Goal: Information Seeking & Learning: Learn about a topic

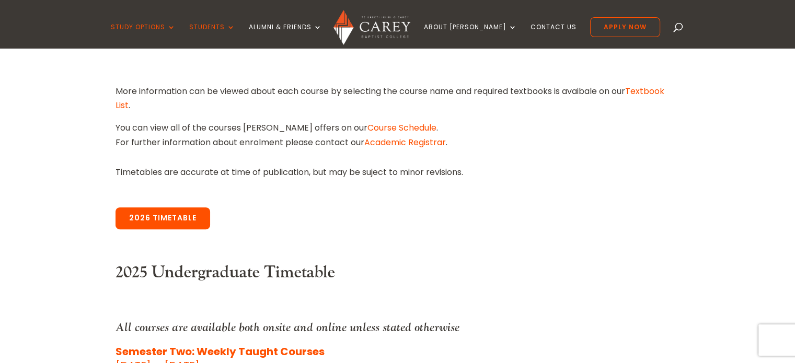
scroll to position [331, 0]
drag, startPoint x: 180, startPoint y: 223, endPoint x: 553, endPoint y: 265, distance: 375.5
click at [180, 223] on link "2026 Timetable" at bounding box center [163, 218] width 95 height 22
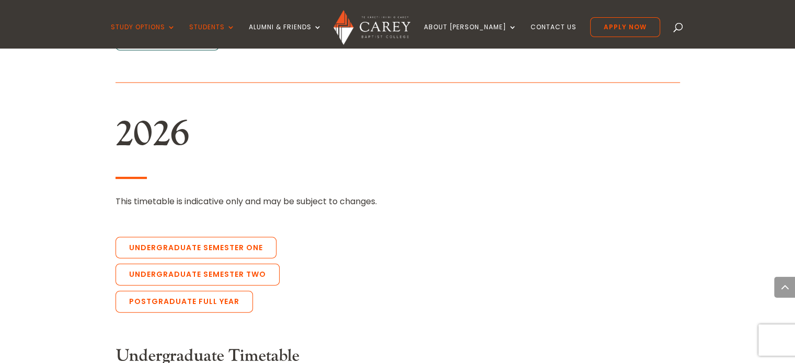
scroll to position [2249, 0]
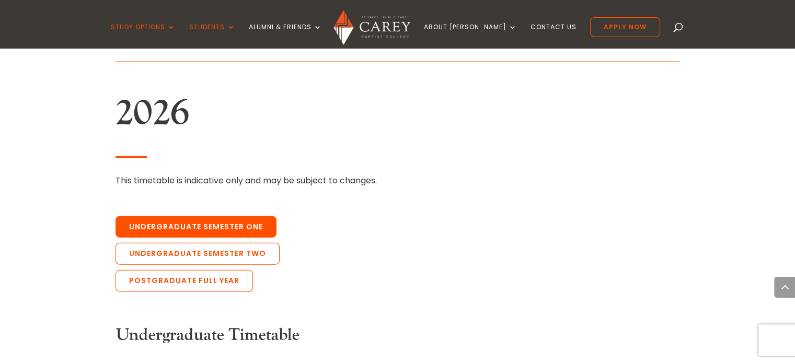
click at [249, 216] on link "Undergraduate Semester One" at bounding box center [196, 227] width 161 height 22
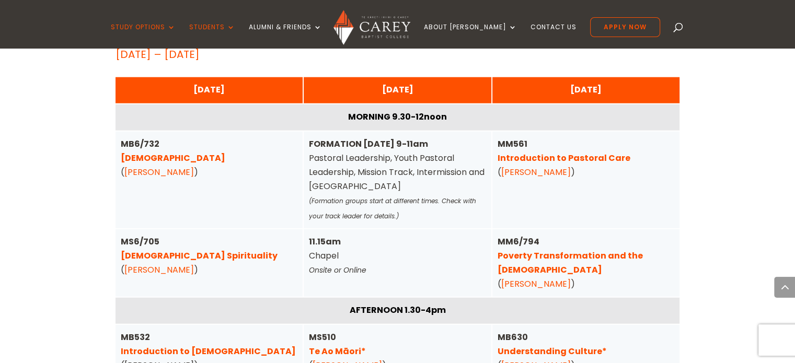
scroll to position [2641, 0]
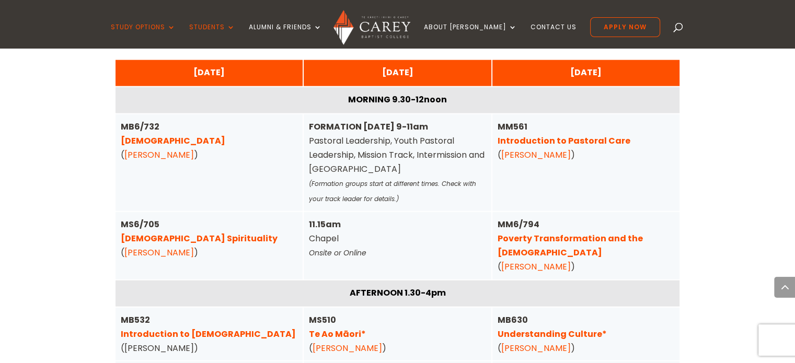
click at [168, 233] on link "Christian Spirituality" at bounding box center [199, 239] width 157 height 12
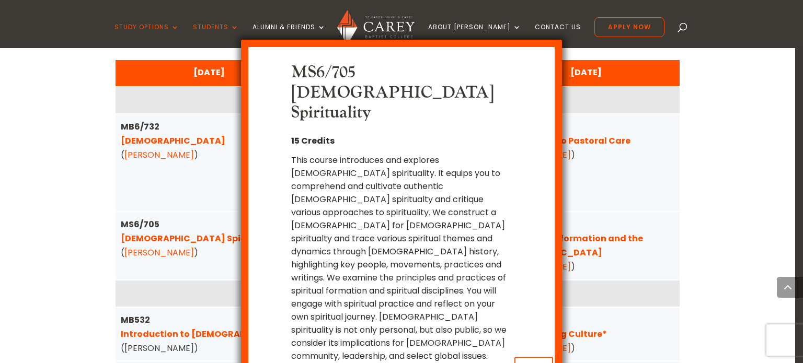
click at [152, 111] on div "MS6/705 Christian Spirituality 15 Credits This course introduces and explores C…" at bounding box center [401, 181] width 803 height 363
click at [545, 357] on button "x Close" at bounding box center [533, 367] width 39 height 20
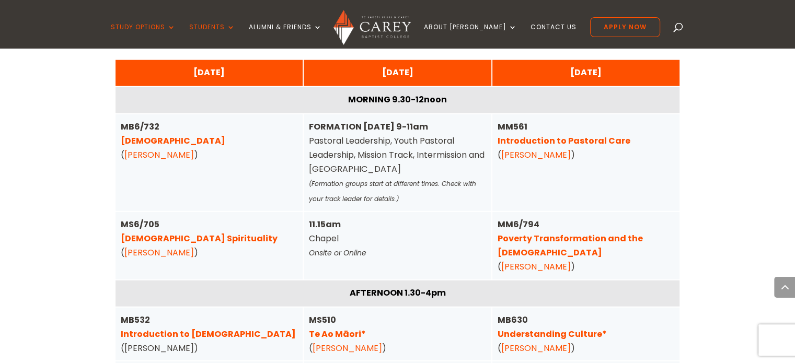
click at [157, 135] on link "Pentateuch" at bounding box center [173, 141] width 105 height 12
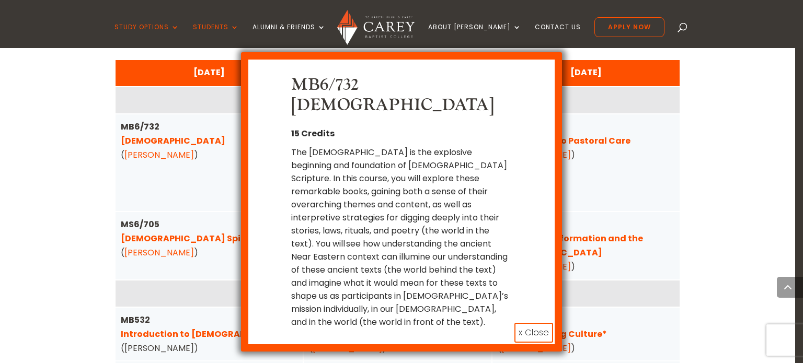
click at [523, 323] on button "x Close" at bounding box center [533, 333] width 39 height 20
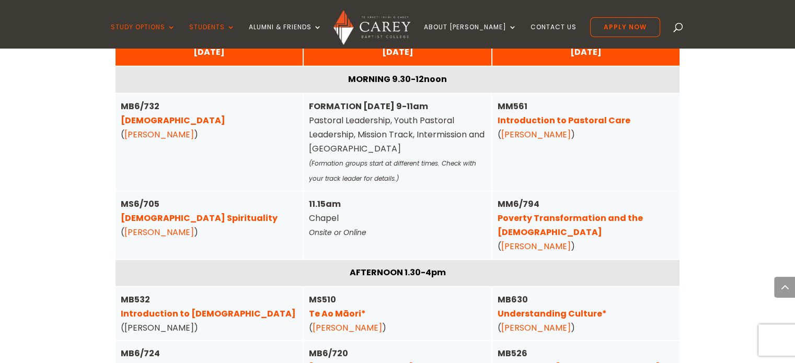
scroll to position [2659, 0]
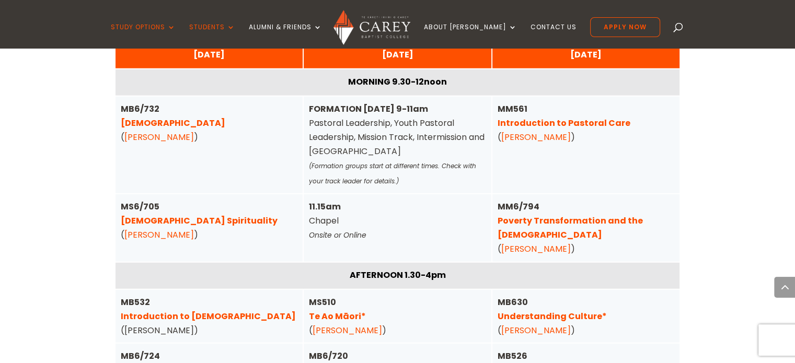
click at [167, 363] on link "Humanity and Hope" at bounding box center [165, 370] width 89 height 12
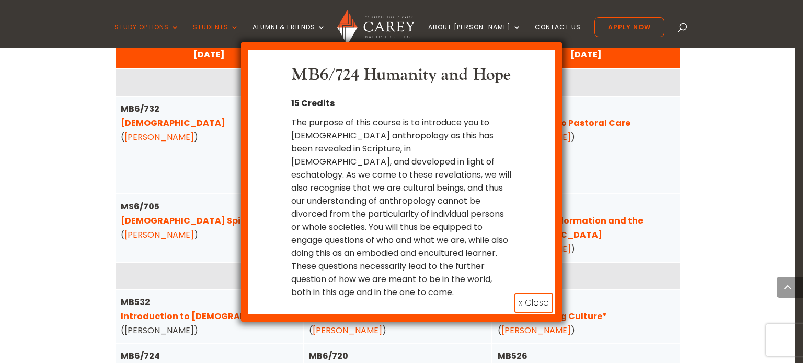
click at [533, 302] on button "x Close" at bounding box center [533, 303] width 39 height 20
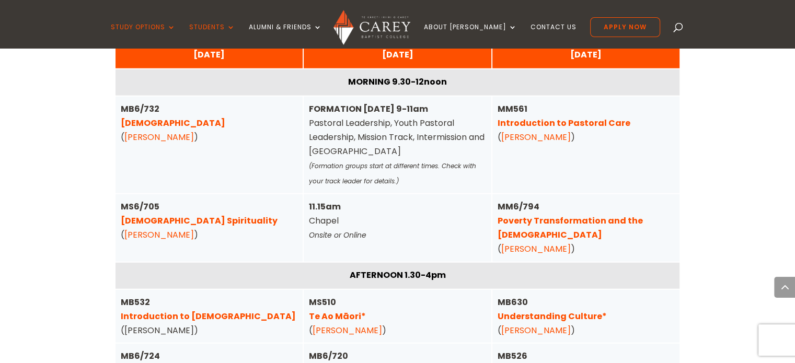
click at [326, 363] on link "Christ and Trinity" at bounding box center [387, 370] width 156 height 12
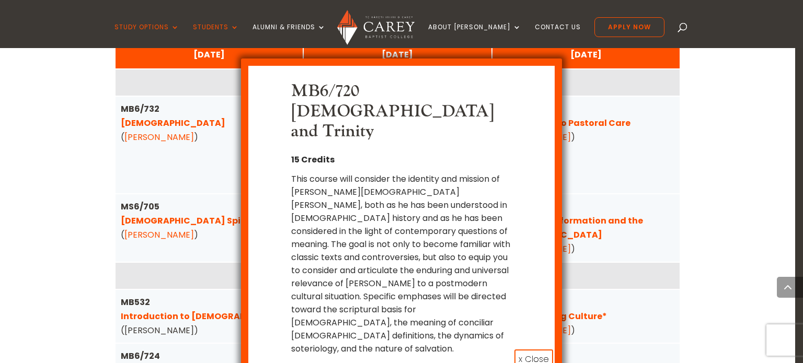
click at [530, 350] on button "x Close" at bounding box center [533, 360] width 39 height 20
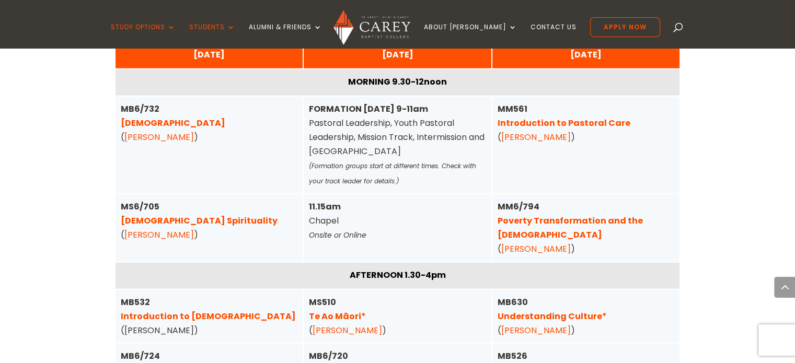
click at [519, 215] on link "Poverty Transformation and the Gospel" at bounding box center [570, 228] width 145 height 26
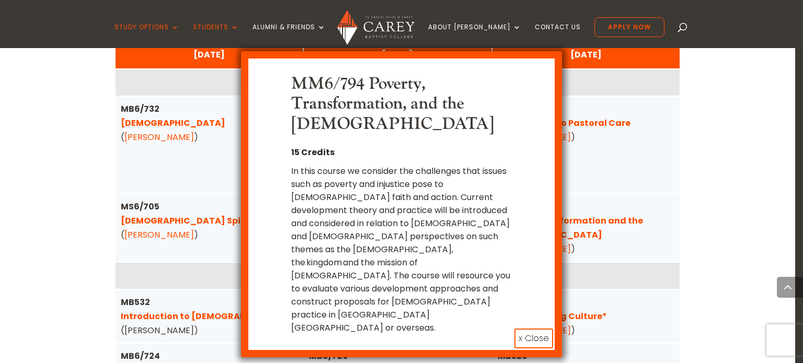
click at [535, 329] on button "x Close" at bounding box center [533, 339] width 39 height 20
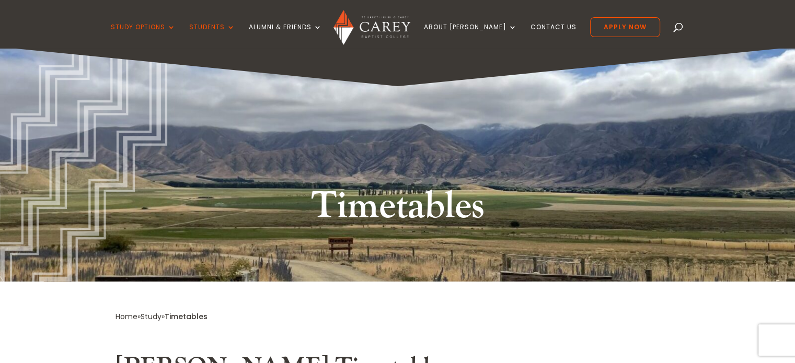
scroll to position [0, 0]
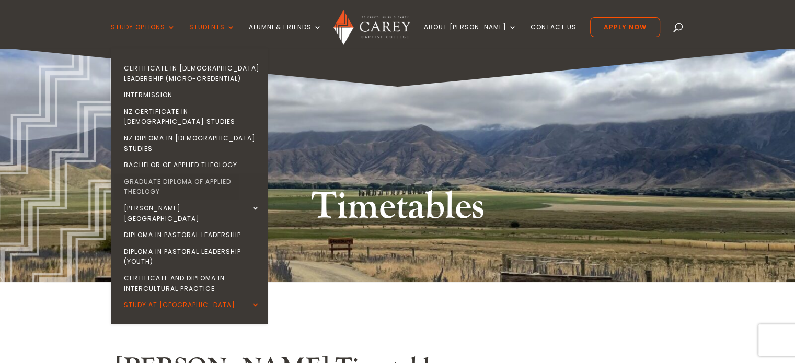
click at [159, 174] on link "Graduate Diploma of Applied Theology" at bounding box center [191, 187] width 157 height 27
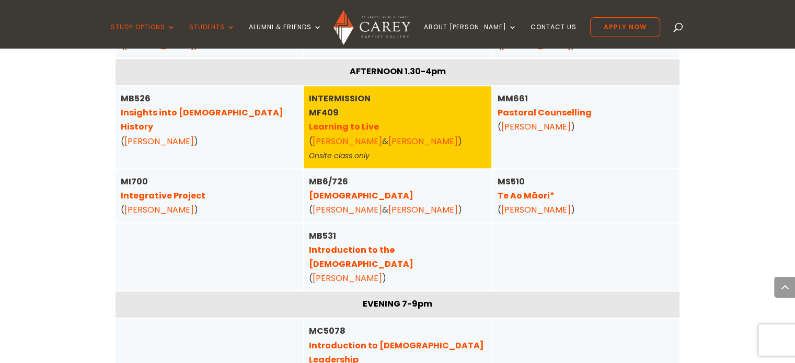
scroll to position [888, 0]
